Goal: Information Seeking & Learning: Find specific fact

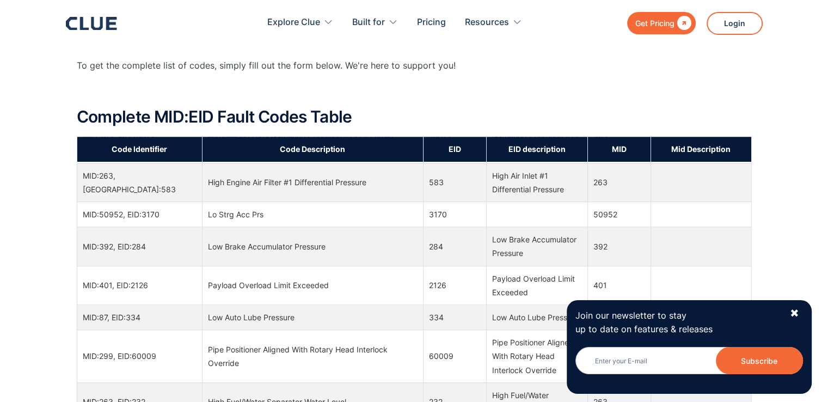
scroll to position [1252, 0]
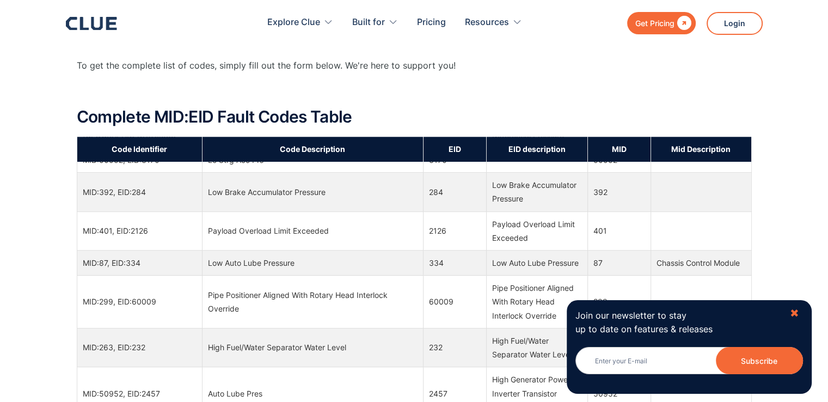
click at [797, 317] on div "✖" at bounding box center [794, 313] width 9 height 14
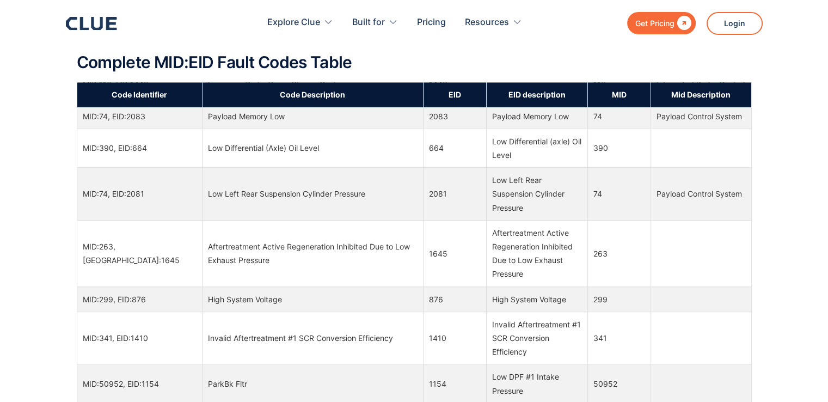
scroll to position [10287, 0]
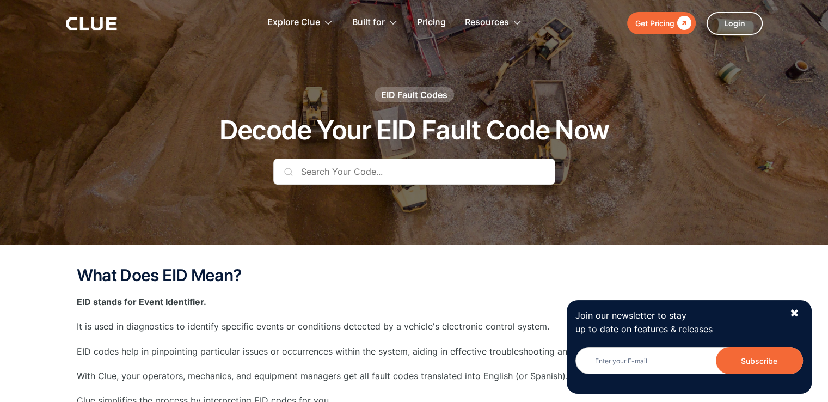
click at [293, 171] on input "text" at bounding box center [414, 171] width 282 height 26
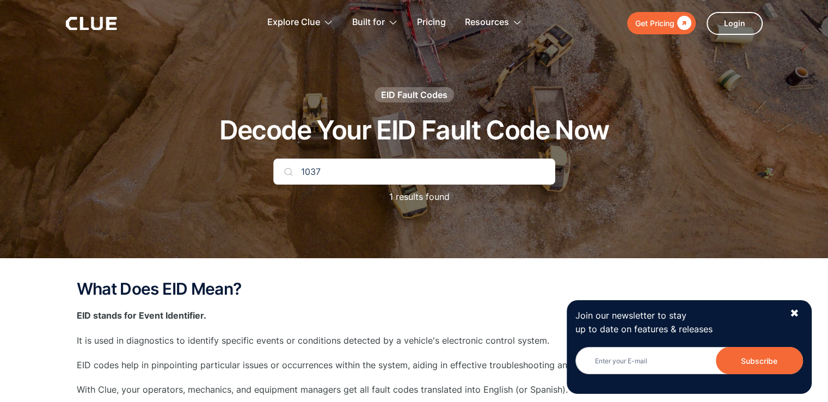
type input "1037"
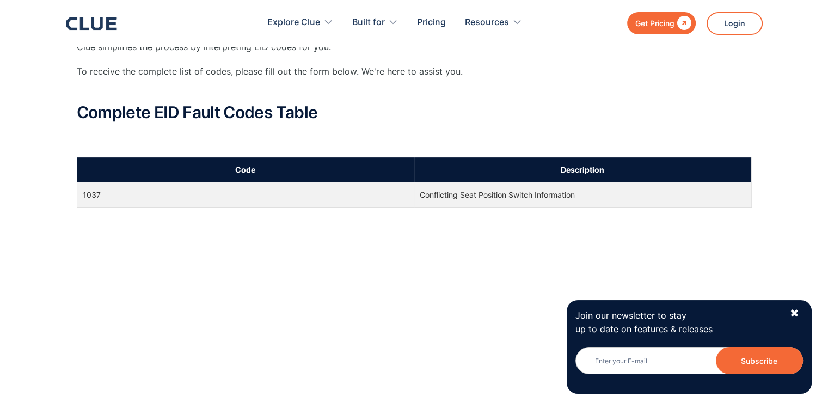
scroll to position [381, 0]
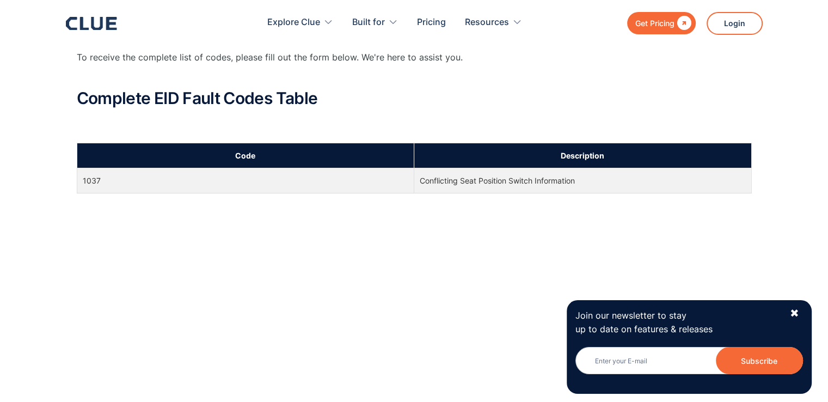
click at [455, 177] on td "Conflicting Seat Position Switch Information" at bounding box center [582, 180] width 337 height 25
click at [94, 180] on td "1037" at bounding box center [245, 180] width 337 height 25
